Goal: Task Accomplishment & Management: Use online tool/utility

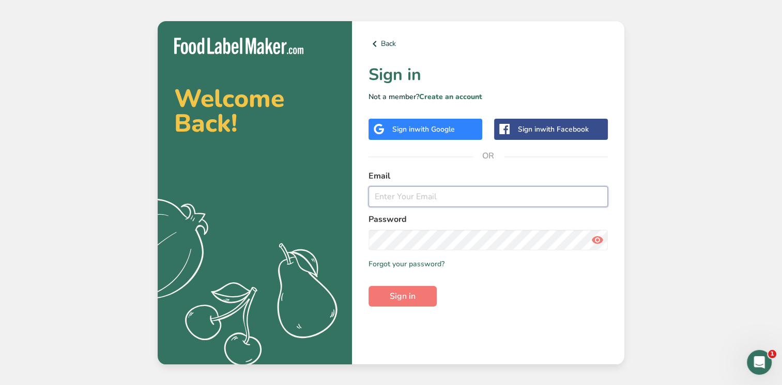
click at [387, 196] on input "email" at bounding box center [487, 197] width 239 height 21
click at [378, 197] on input "email" at bounding box center [487, 197] width 239 height 21
paste input "chandrashekhar@glifeglobal.com"
type input "chandrashekhar@glifeglobal.com"
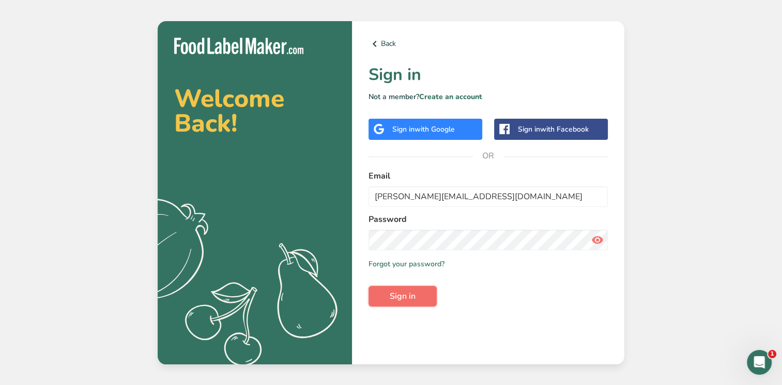
click at [401, 298] on span "Sign in" at bounding box center [403, 296] width 26 height 12
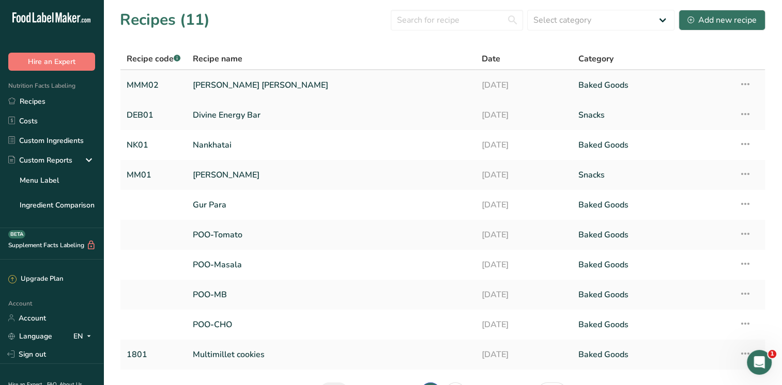
click at [253, 86] on link "Millet methi mathri" at bounding box center [331, 85] width 276 height 22
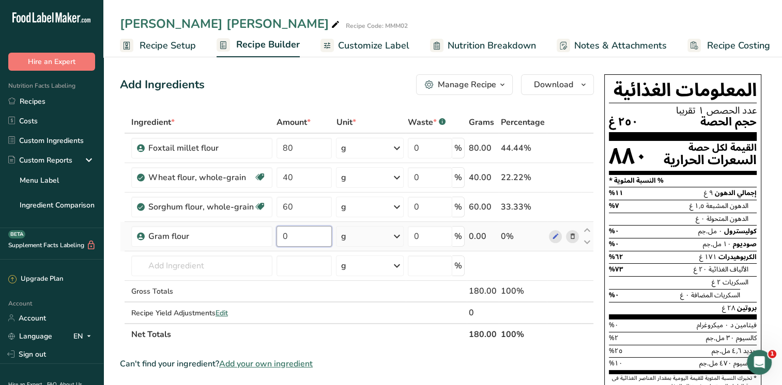
click at [292, 234] on input "0" at bounding box center [304, 236] width 56 height 21
type input "40"
click at [228, 265] on div "Ingredient * Amount * Unit * Waste * .a-a{fill:#347362;}.b-a{fill:#fff;} Grams …" at bounding box center [357, 229] width 474 height 234
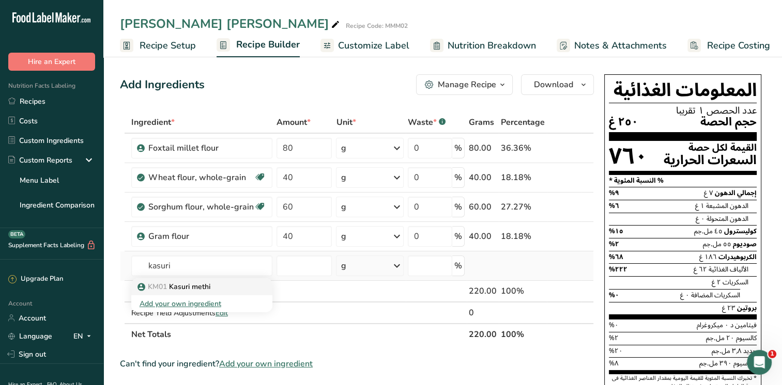
click at [193, 286] on p "KM01 Kasuri methi" at bounding box center [175, 287] width 71 height 11
type input "Kasuri methi"
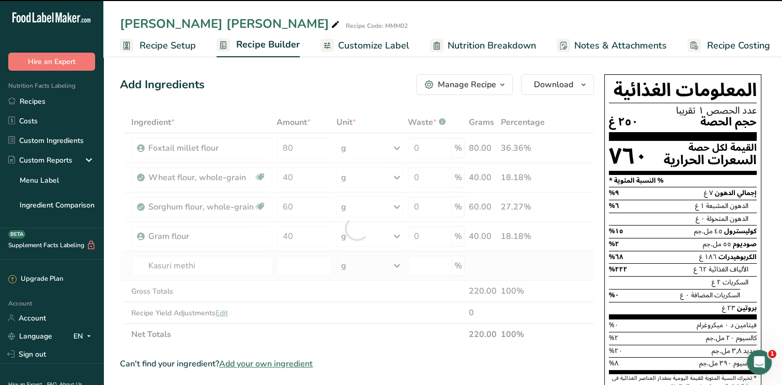
type input "0"
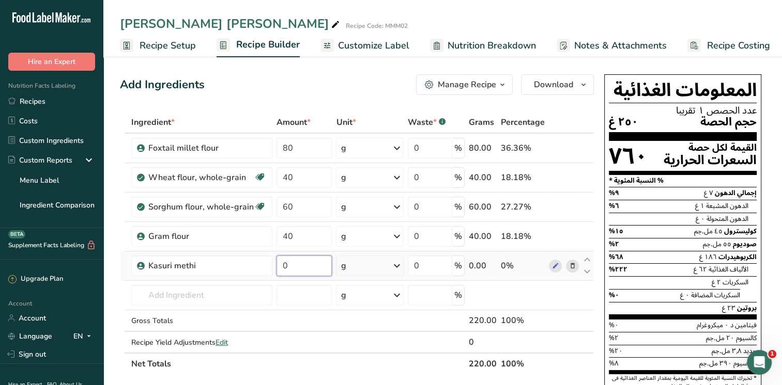
click at [291, 265] on input "0" at bounding box center [304, 266] width 56 height 21
type input "10"
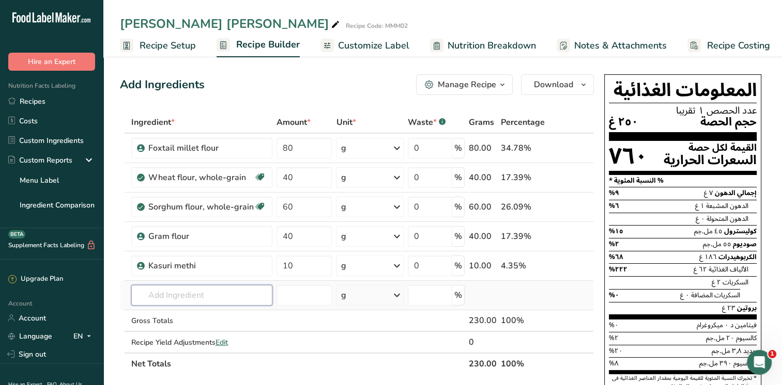
click at [218, 292] on div "Ingredient * Amount * Unit * Waste * .a-a{fill:#347362;}.b-a{fill:#fff;} Grams …" at bounding box center [357, 244] width 474 height 264
click at [148, 295] on input "cold pressed olive oil" at bounding box center [201, 295] width 141 height 21
click at [154, 295] on input "cold pressed olive oil" at bounding box center [201, 295] width 141 height 21
click at [152, 295] on input "cold pressed olive oil" at bounding box center [201, 295] width 141 height 21
click at [233, 293] on input "Cold pressed olive oil" at bounding box center [201, 295] width 141 height 21
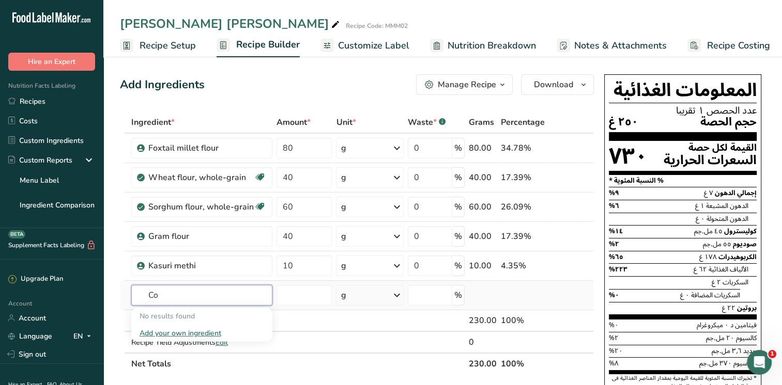
type input "C"
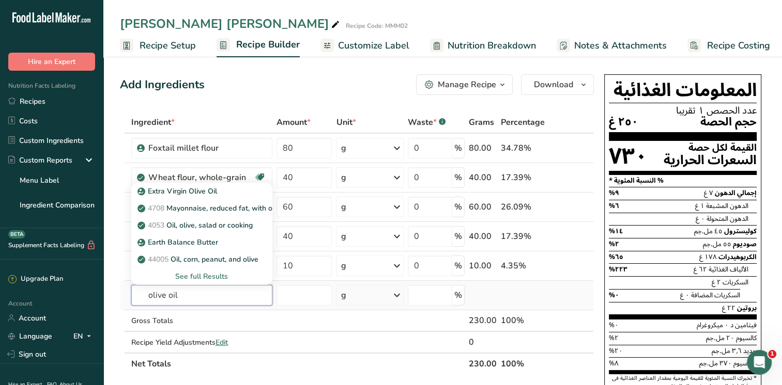
type input "olive oil"
click at [217, 276] on div "See full Results" at bounding box center [202, 276] width 125 height 11
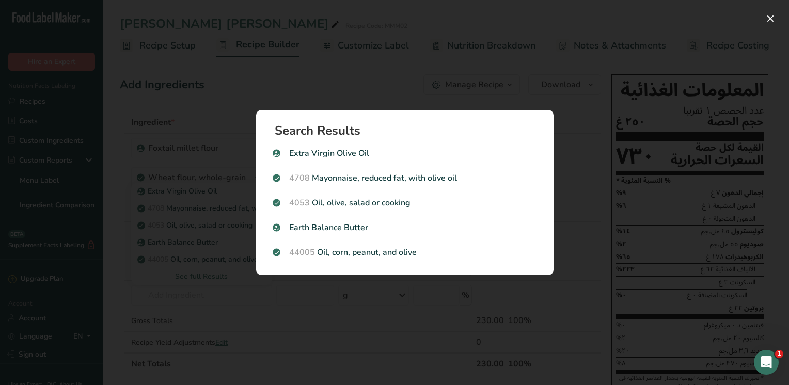
click at [209, 290] on div "Search results modal" at bounding box center [394, 192] width 789 height 385
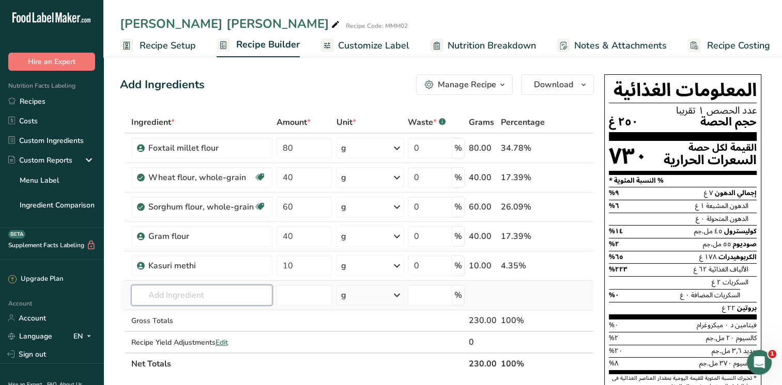
click at [182, 295] on input "text" at bounding box center [201, 295] width 141 height 21
type input "Cold pressed olive oil"
click at [193, 276] on div "Add your own ingredient" at bounding box center [202, 276] width 125 height 11
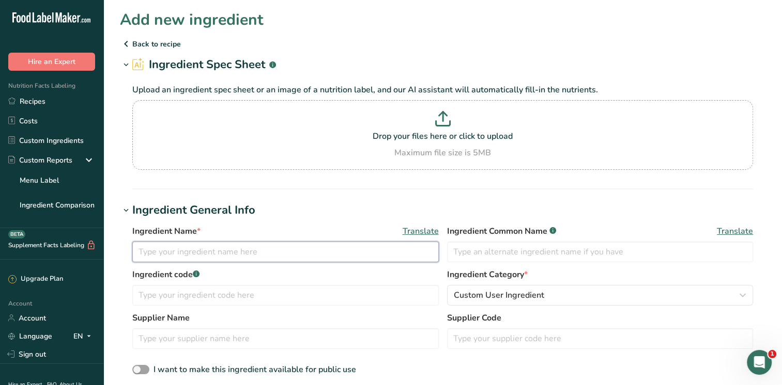
click at [178, 243] on input "text" at bounding box center [285, 252] width 306 height 21
type input "Cold compressed olive oil"
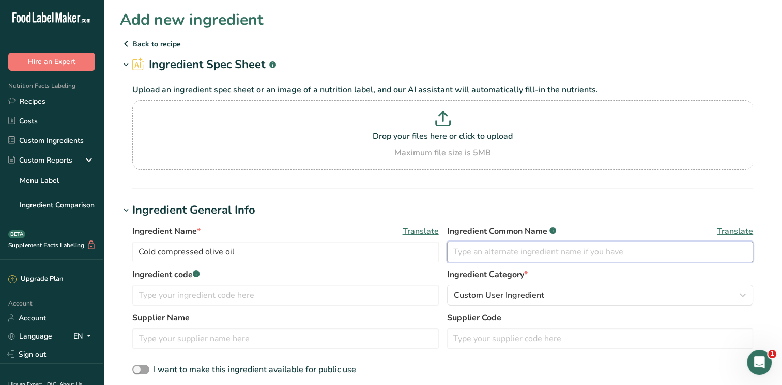
click at [473, 251] on input "text" at bounding box center [600, 252] width 306 height 21
type input "c"
type input "olive oil - cold compressed"
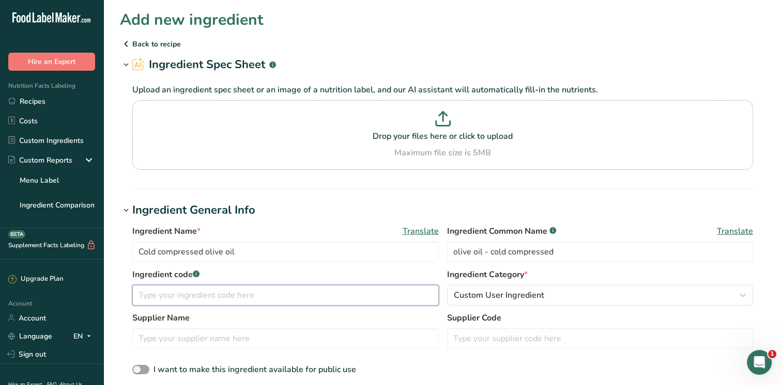
click at [207, 298] on input "text" at bounding box center [285, 295] width 306 height 21
type input "C"
click at [306, 291] on input "text" at bounding box center [285, 295] width 306 height 21
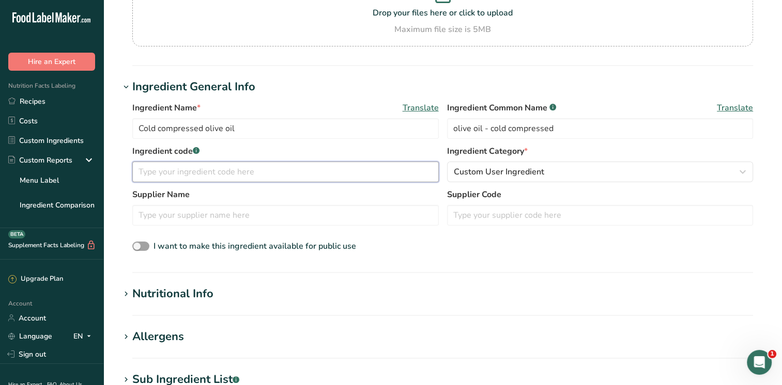
scroll to position [124, 0]
click at [125, 292] on icon at bounding box center [125, 294] width 9 height 14
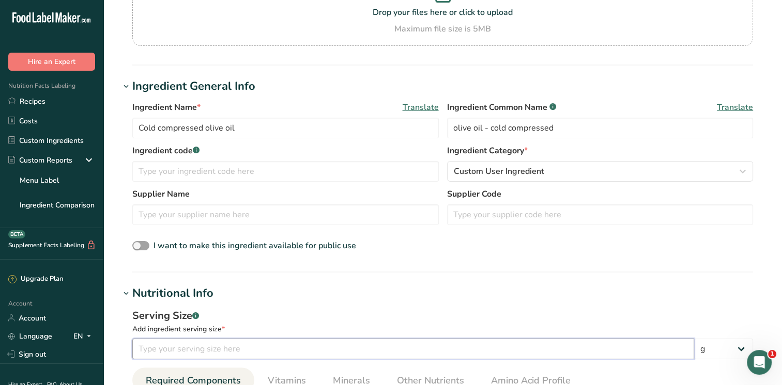
click at [153, 351] on input "number" at bounding box center [413, 349] width 562 height 21
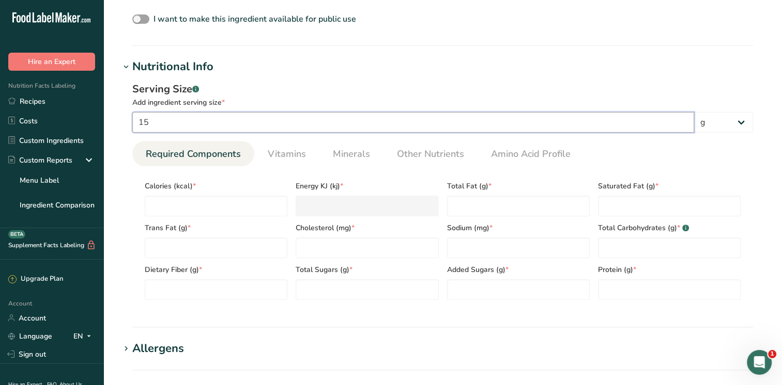
scroll to position [351, 0]
type input "15"
click at [216, 200] on input "number" at bounding box center [216, 205] width 143 height 21
type input "1"
type KJ "4.2"
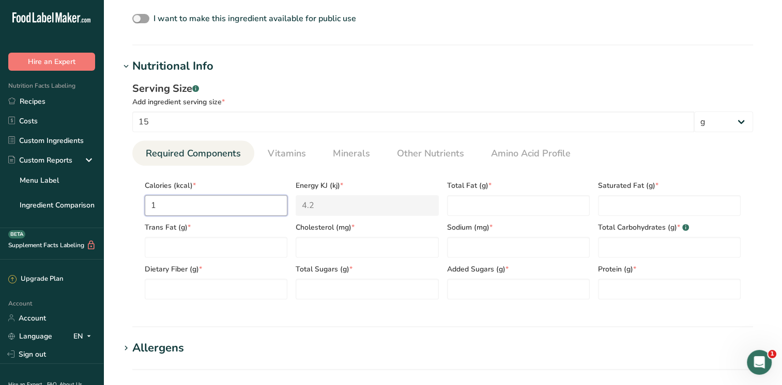
type input "13"
type KJ "54.4"
type input "133"
type KJ "556.5"
type input "133"
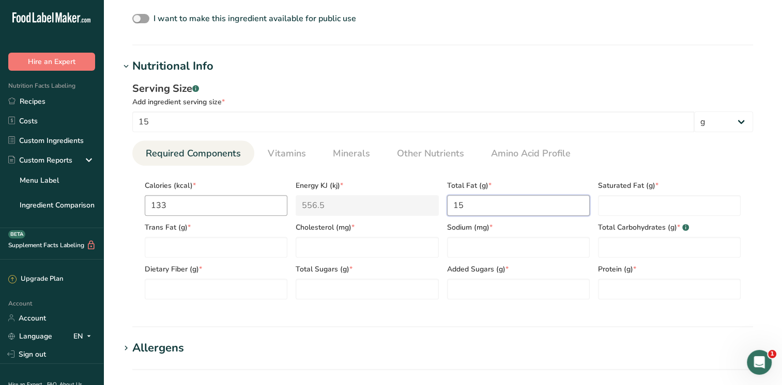
type Fat "15"
click at [616, 205] on Fat "2.5" at bounding box center [669, 205] width 143 height 21
type Fat "2.1"
type Fat "0"
type input "0"
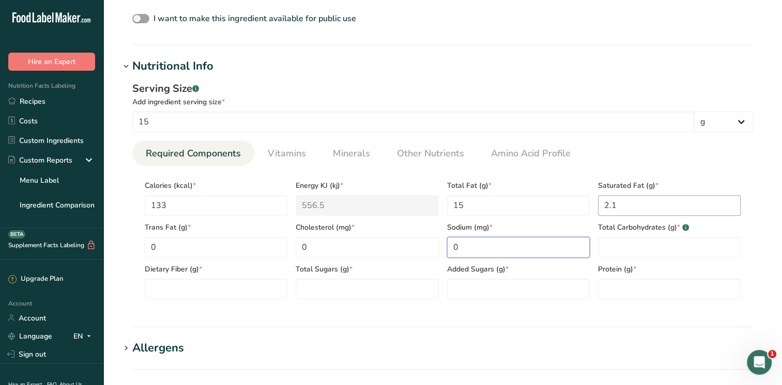
type input "0"
type Carbohydrates "0"
type Fiber "0"
type Sugars "0"
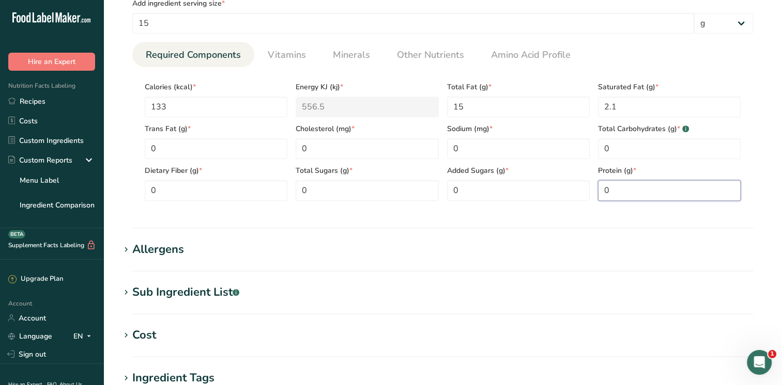
scroll to position [676, 0]
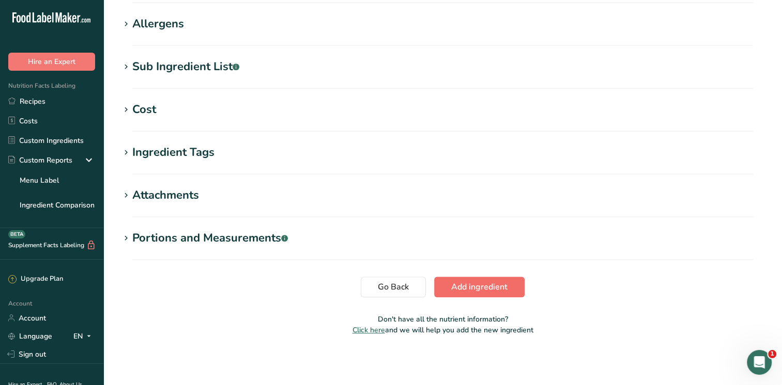
type input "0"
click at [467, 290] on span "Add ingredient" at bounding box center [479, 287] width 56 height 12
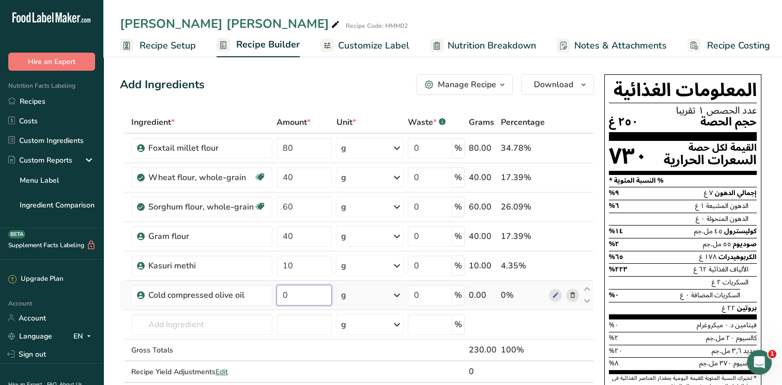
click at [289, 301] on input "0" at bounding box center [304, 295] width 56 height 21
type input "15"
click at [190, 326] on div "Ingredient * Amount * Unit * Waste * .a-a{fill:#347362;}.b-a{fill:#fff;} Grams …" at bounding box center [357, 258] width 474 height 293
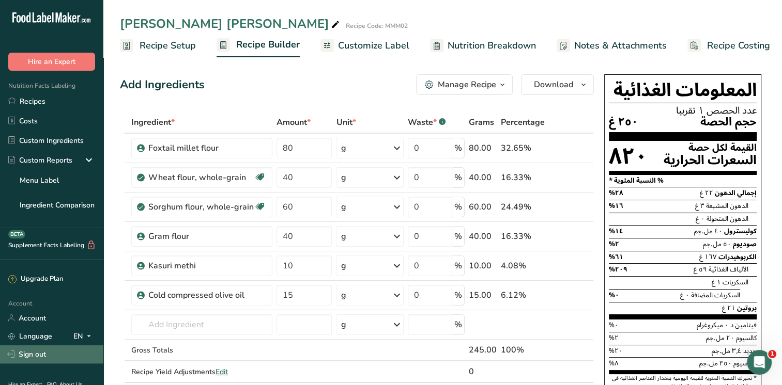
click at [35, 355] on link "Sign out" at bounding box center [51, 355] width 103 height 18
